Goal: Find specific page/section: Find specific page/section

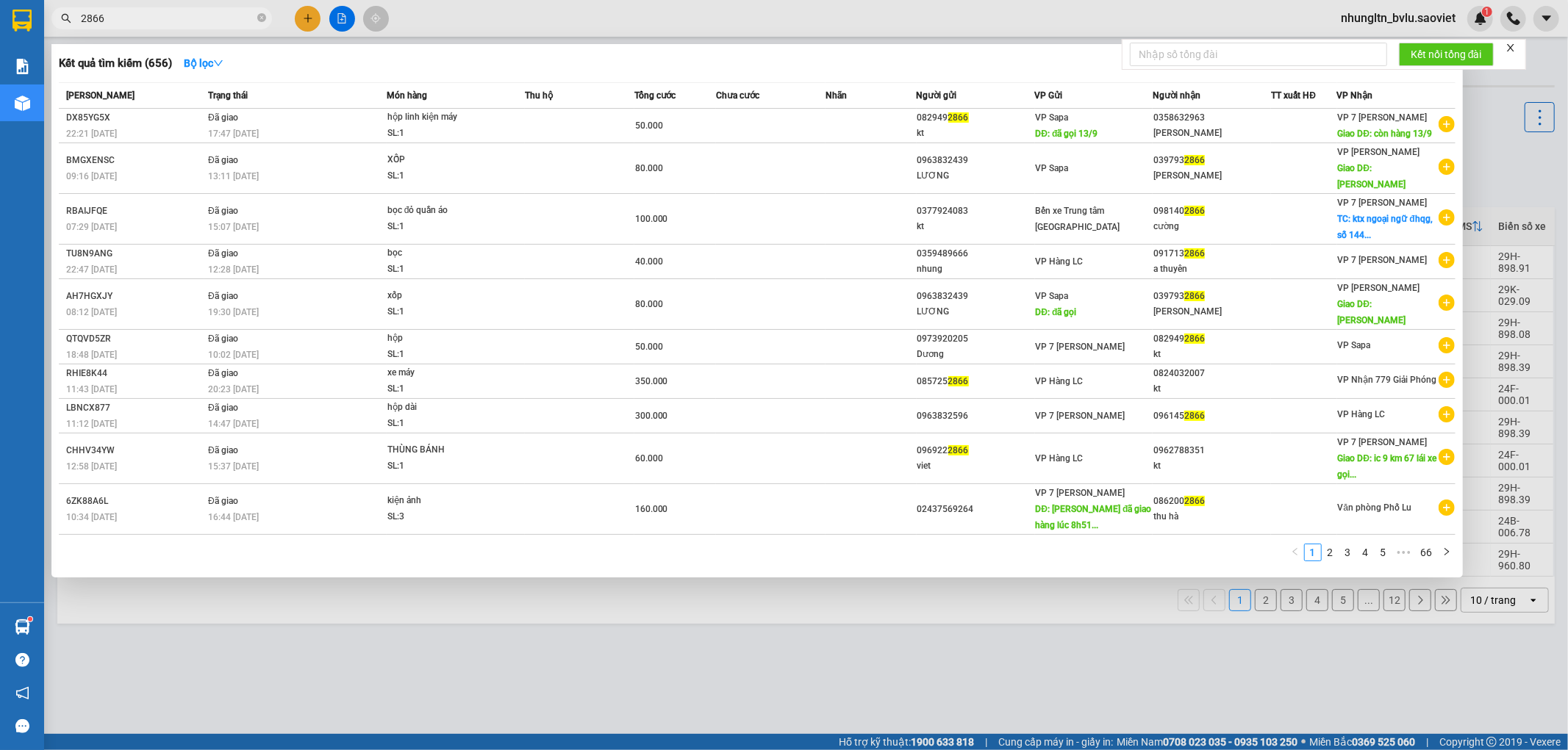
click at [578, 19] on div at bounding box center [784, 375] width 1568 height 750
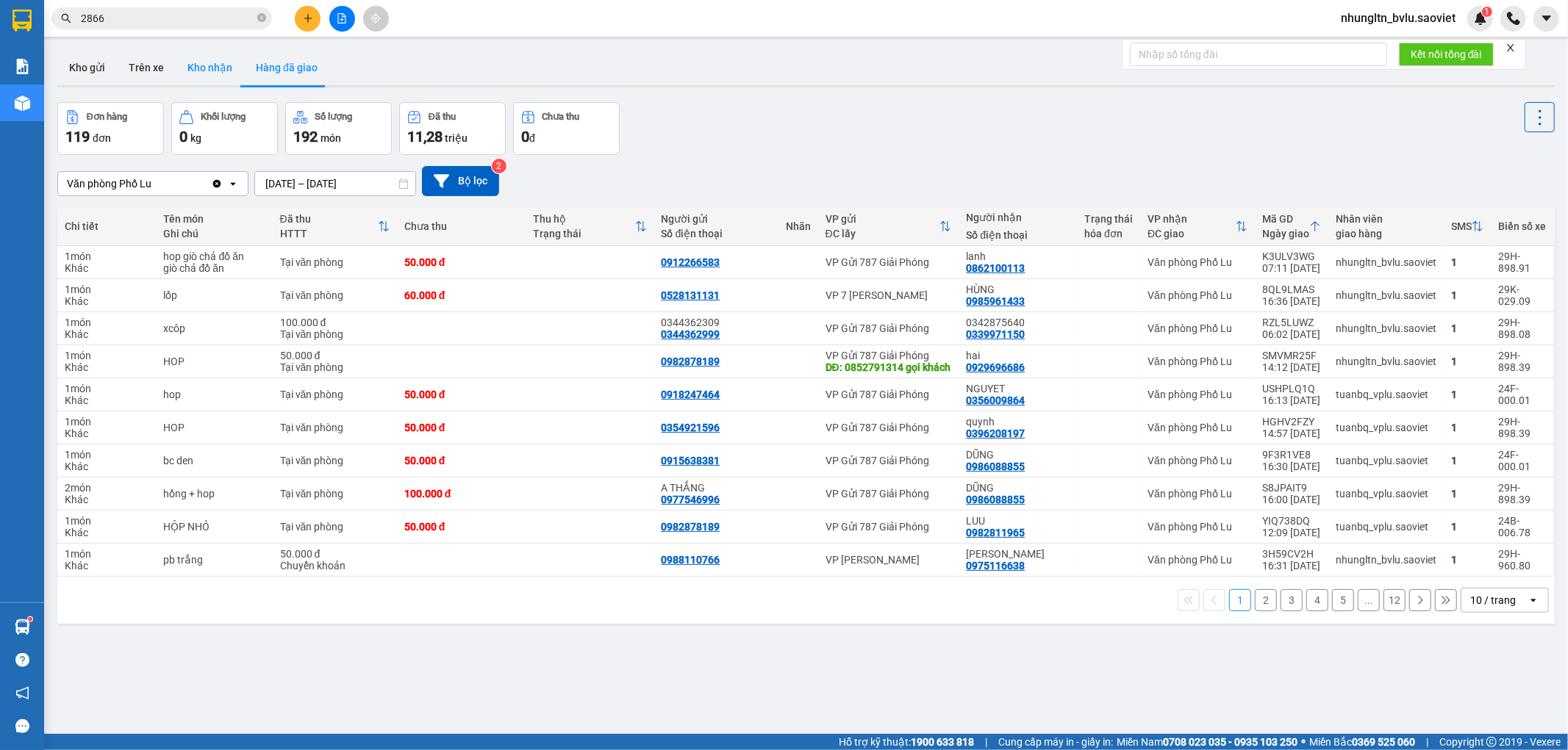
click at [209, 73] on button "Kho nhận" at bounding box center [210, 67] width 69 height 35
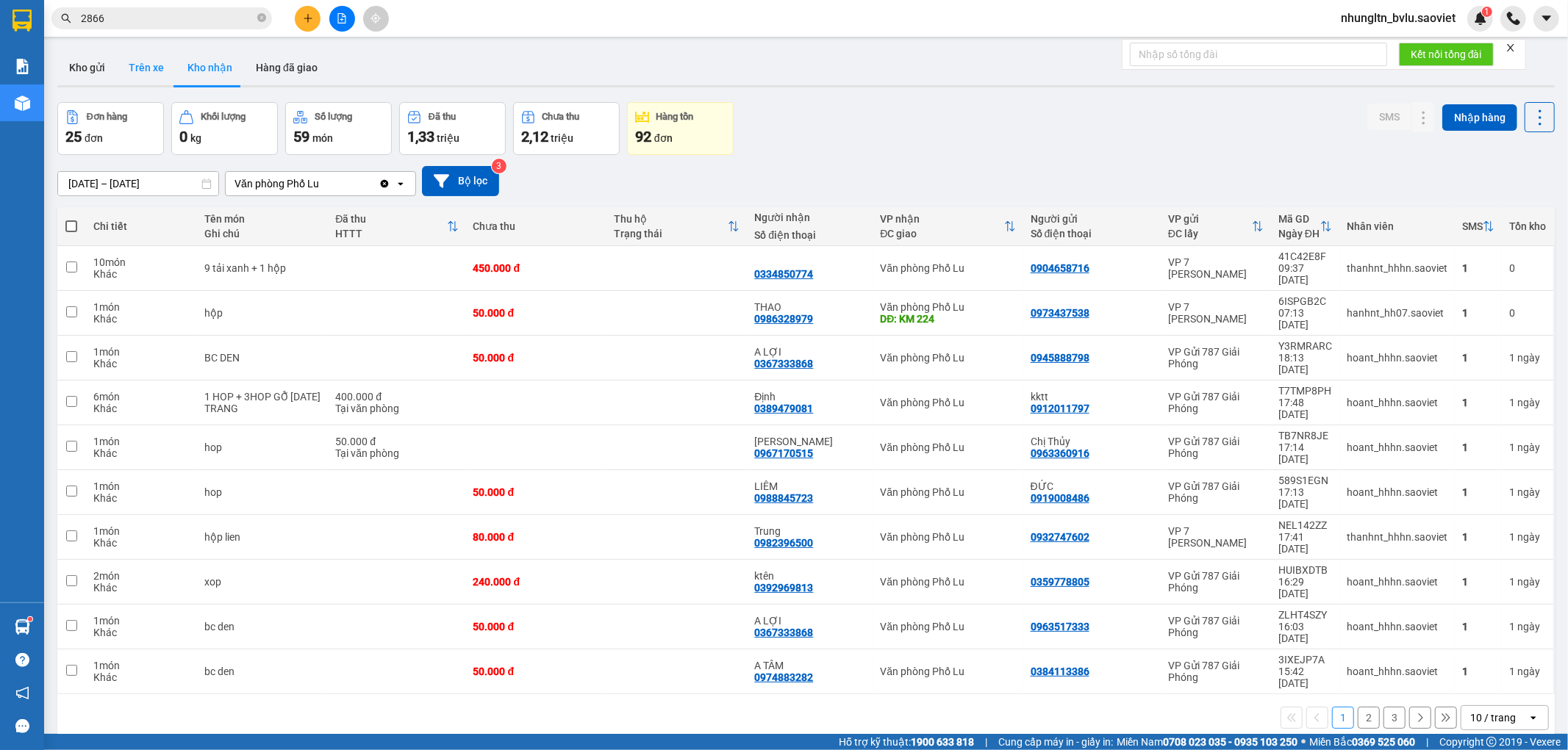
click at [150, 71] on button "Trên xe" at bounding box center [146, 67] width 59 height 35
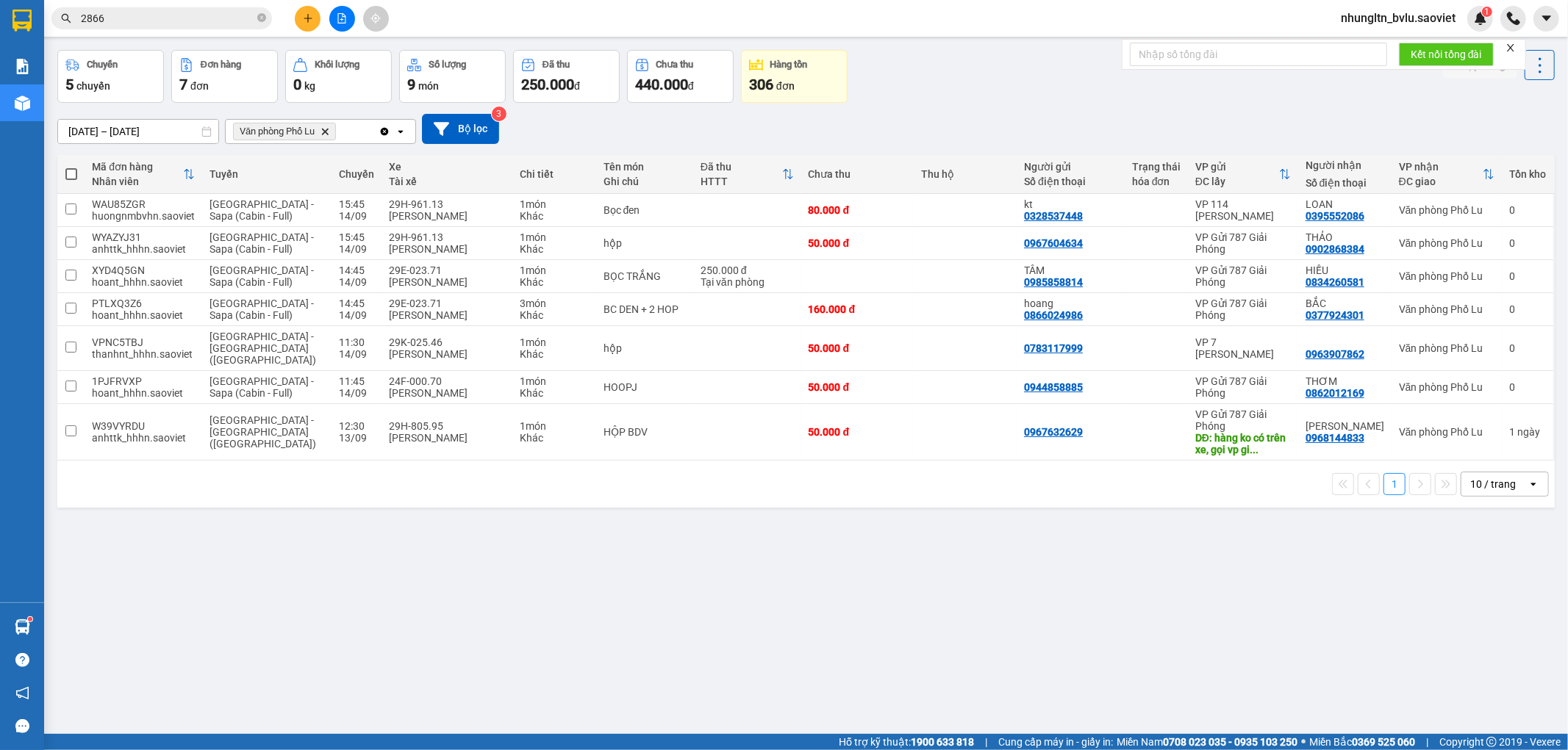
scroll to position [68, 0]
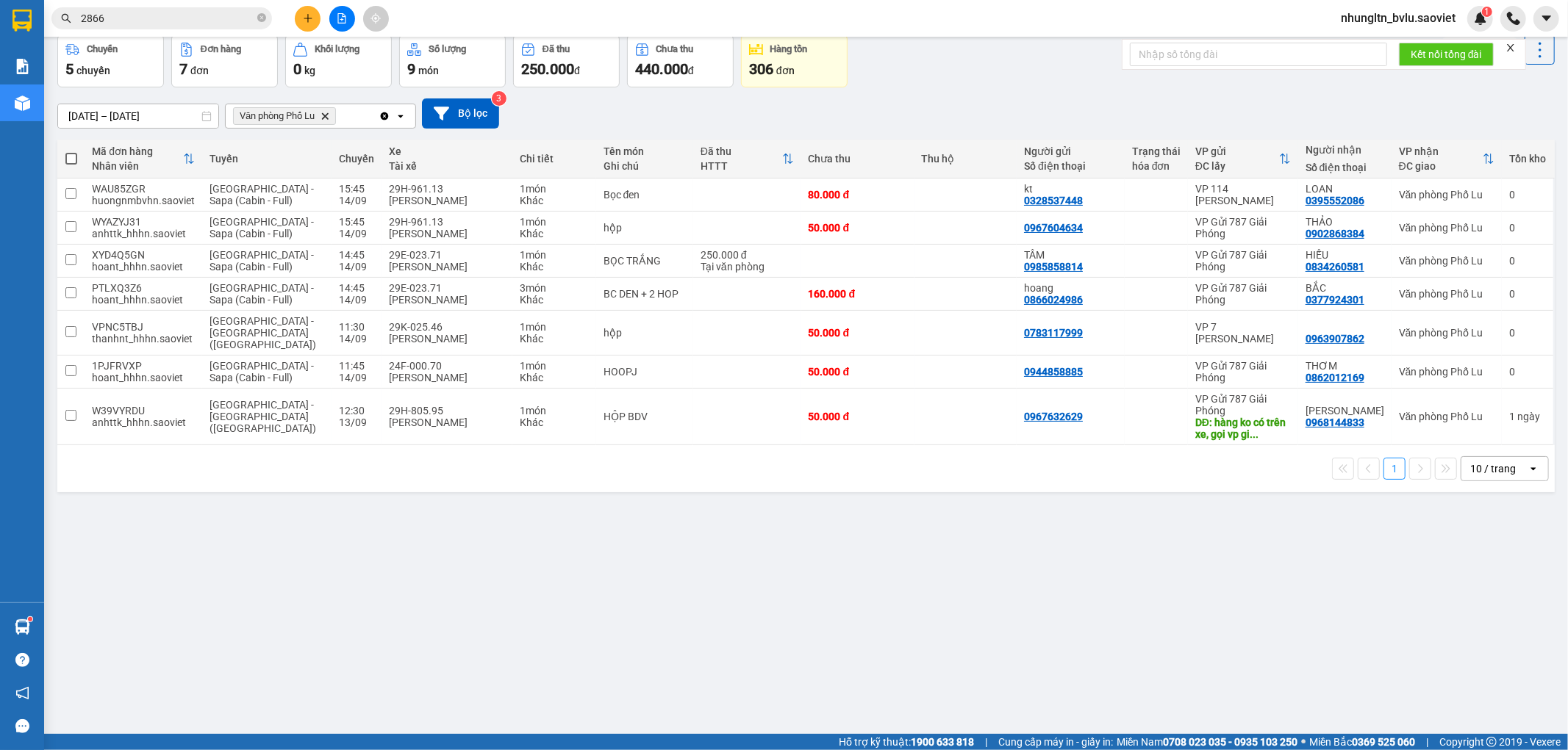
click at [178, 20] on input "2866" at bounding box center [168, 18] width 173 height 16
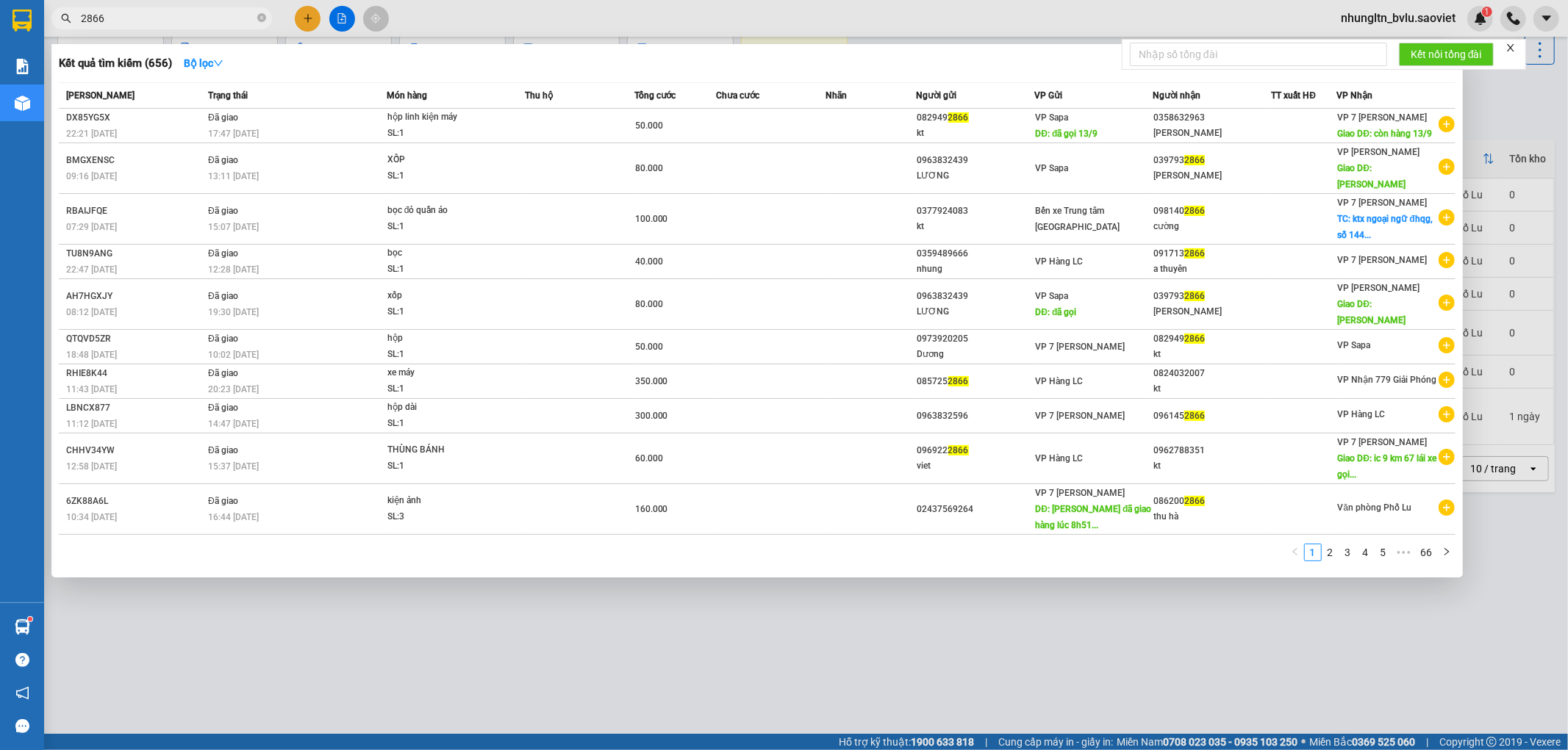
click at [178, 20] on input "2866" at bounding box center [168, 18] width 173 height 16
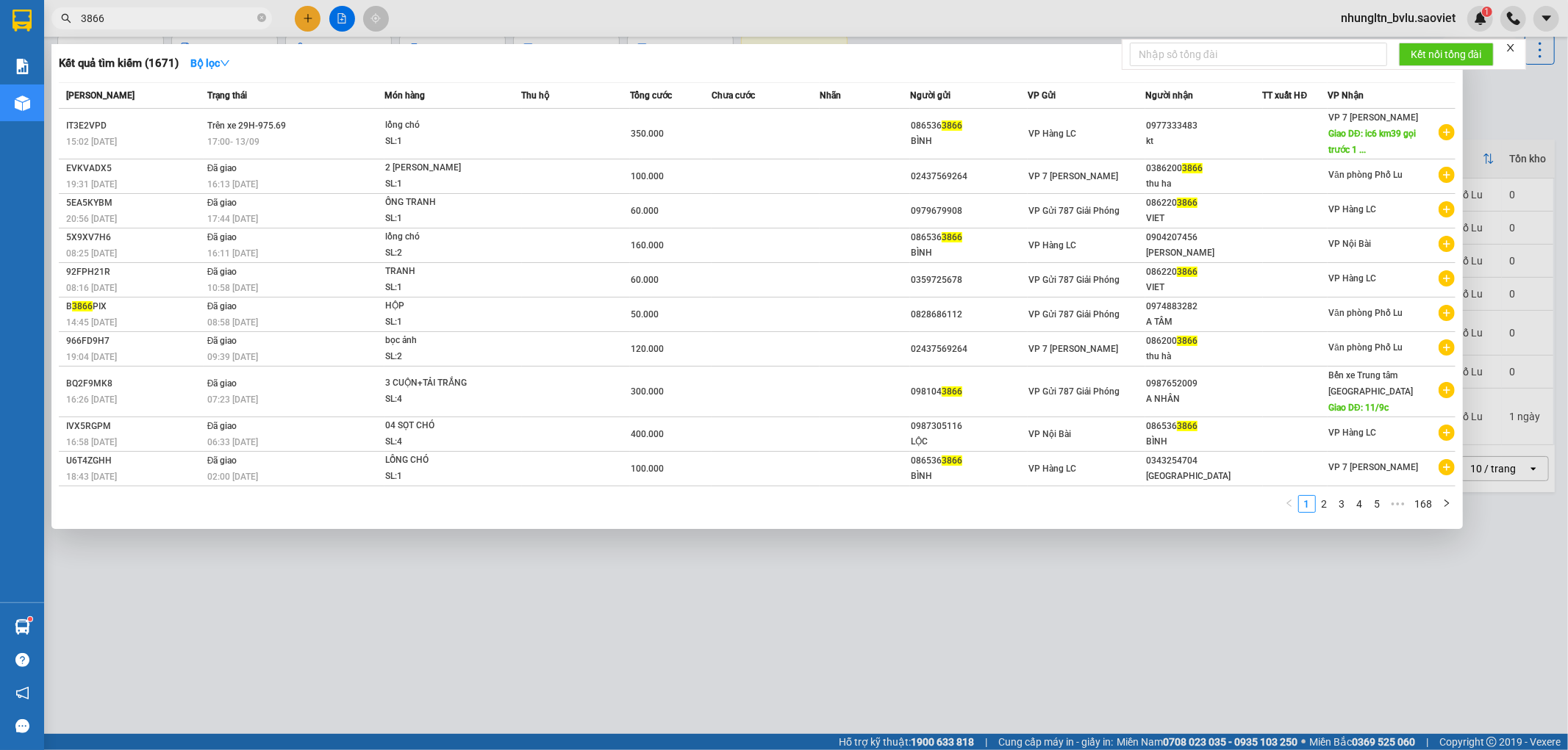
type input "3866"
click at [189, 28] on span "3866" at bounding box center [162, 18] width 221 height 22
click at [199, 12] on input "3866" at bounding box center [168, 18] width 173 height 16
click at [1326, 509] on link "2" at bounding box center [1324, 504] width 16 height 16
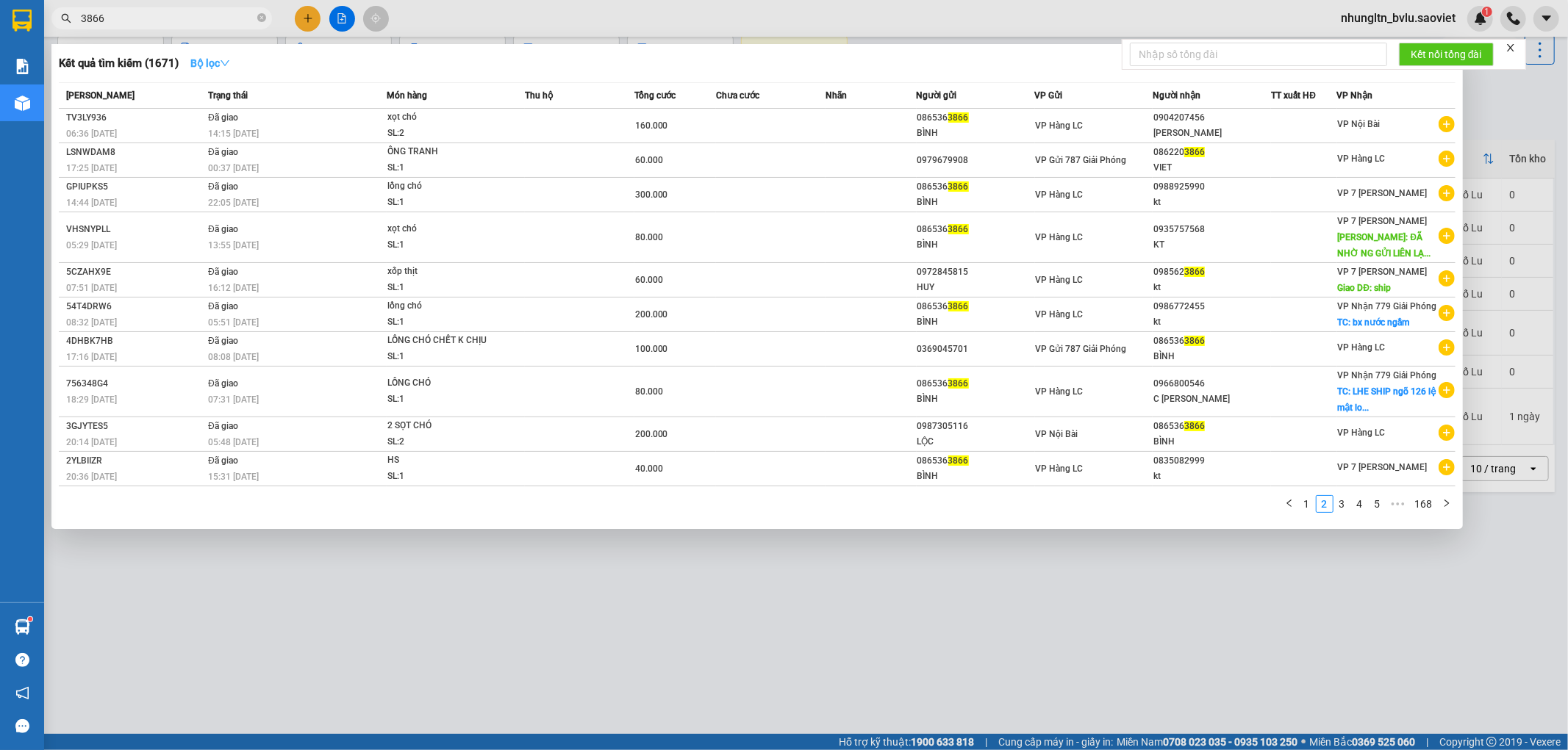
click at [219, 62] on strong "Bộ lọc" at bounding box center [210, 62] width 40 height 12
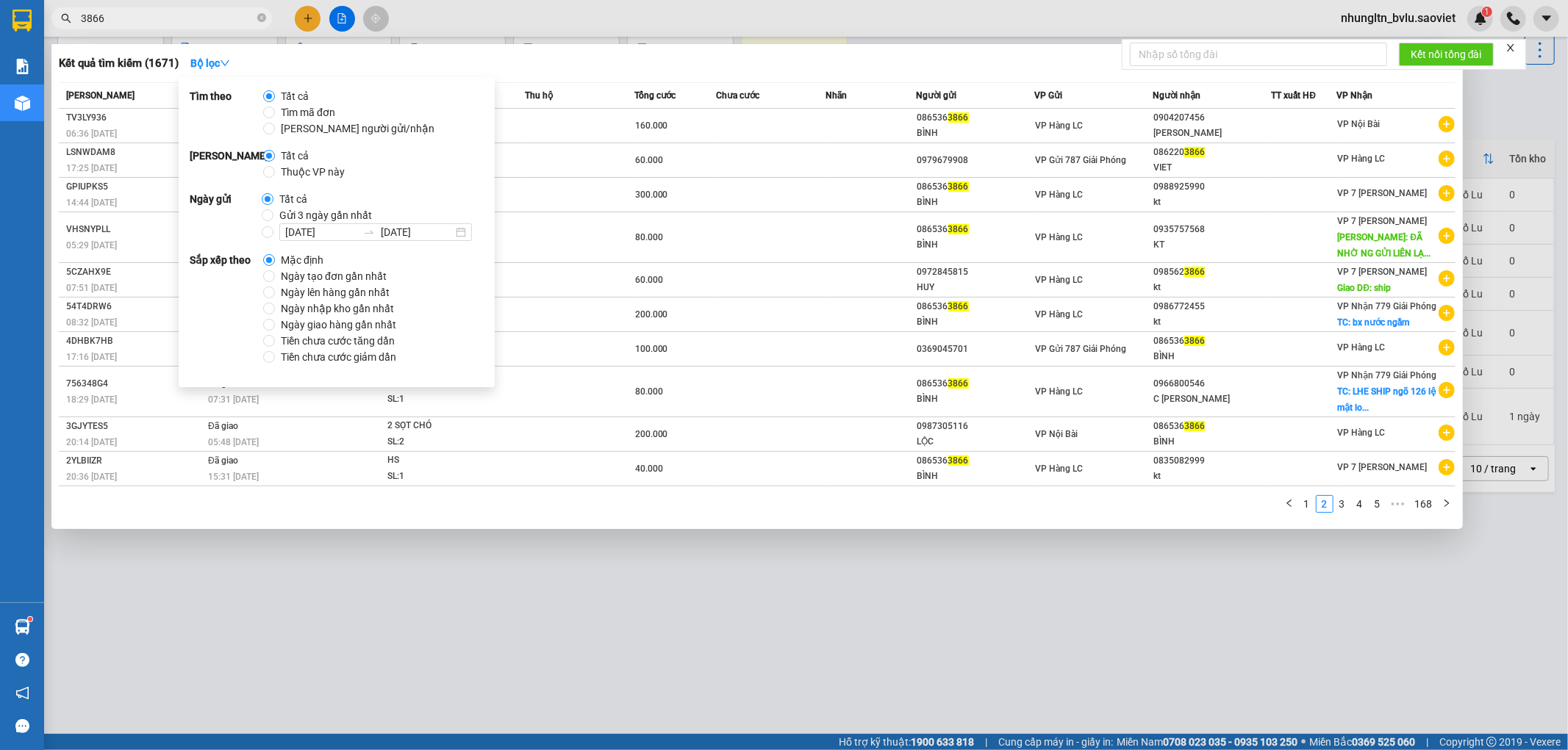
click at [307, 173] on span "Thuộc VP này" at bounding box center [312, 172] width 76 height 16
click at [275, 173] on input "Thuộc VP này" at bounding box center [268, 172] width 12 height 12
radio input "true"
radio input "false"
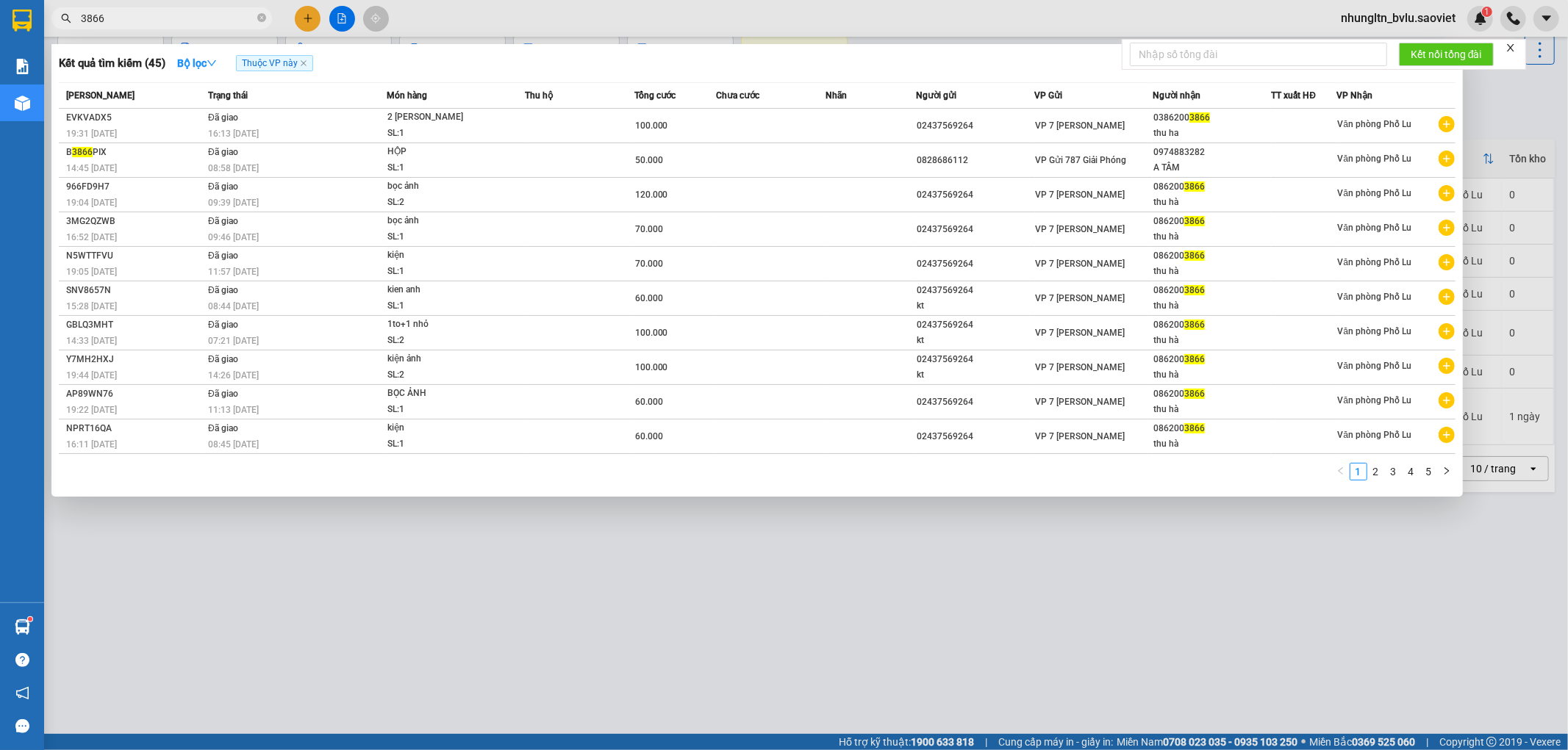
click at [833, 480] on div "1 2 3 4 5" at bounding box center [756, 476] width 1396 height 27
